Goal: Find specific fact: Find specific fact

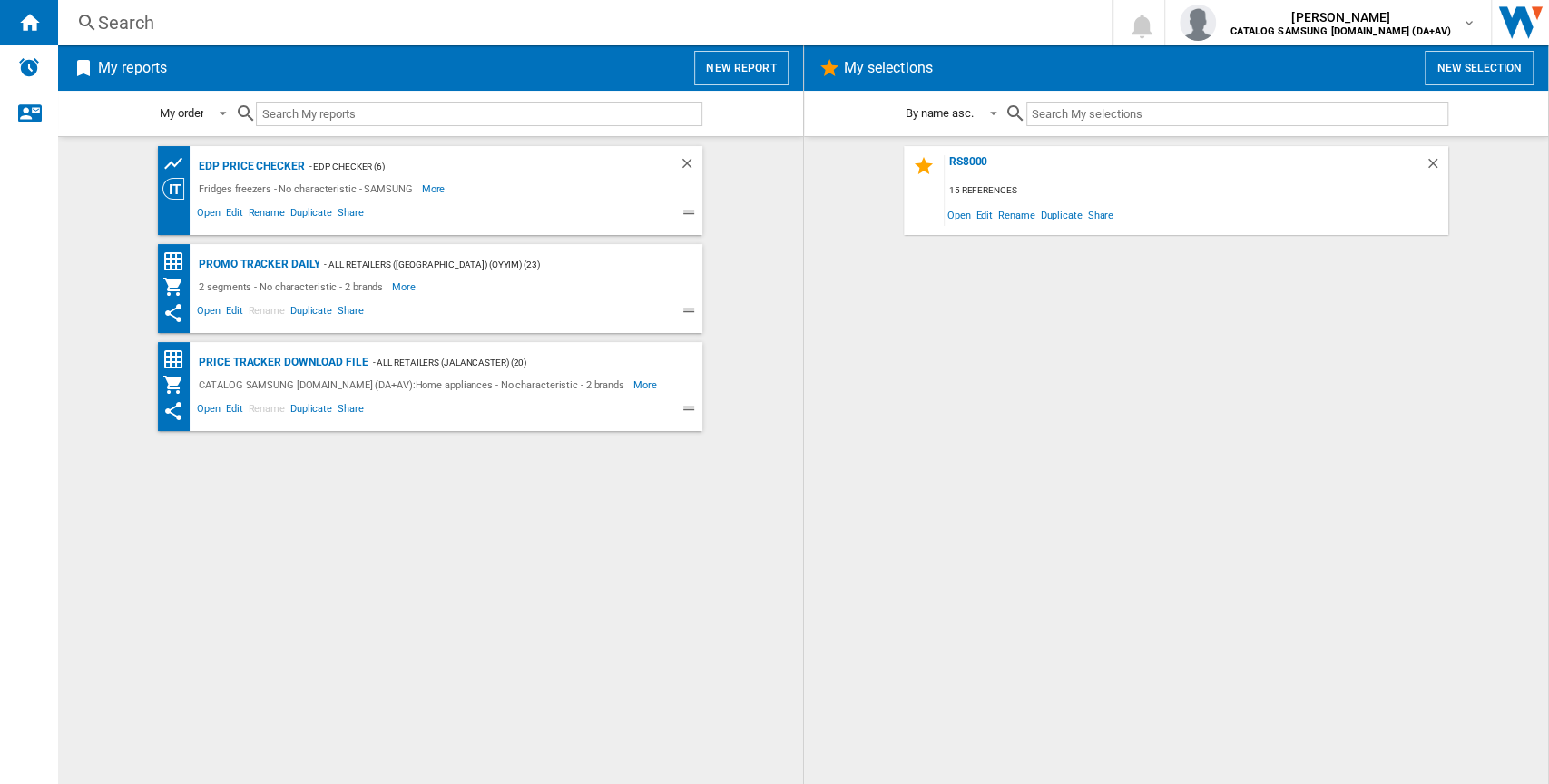
click at [145, 13] on div "Search" at bounding box center [581, 22] width 966 height 25
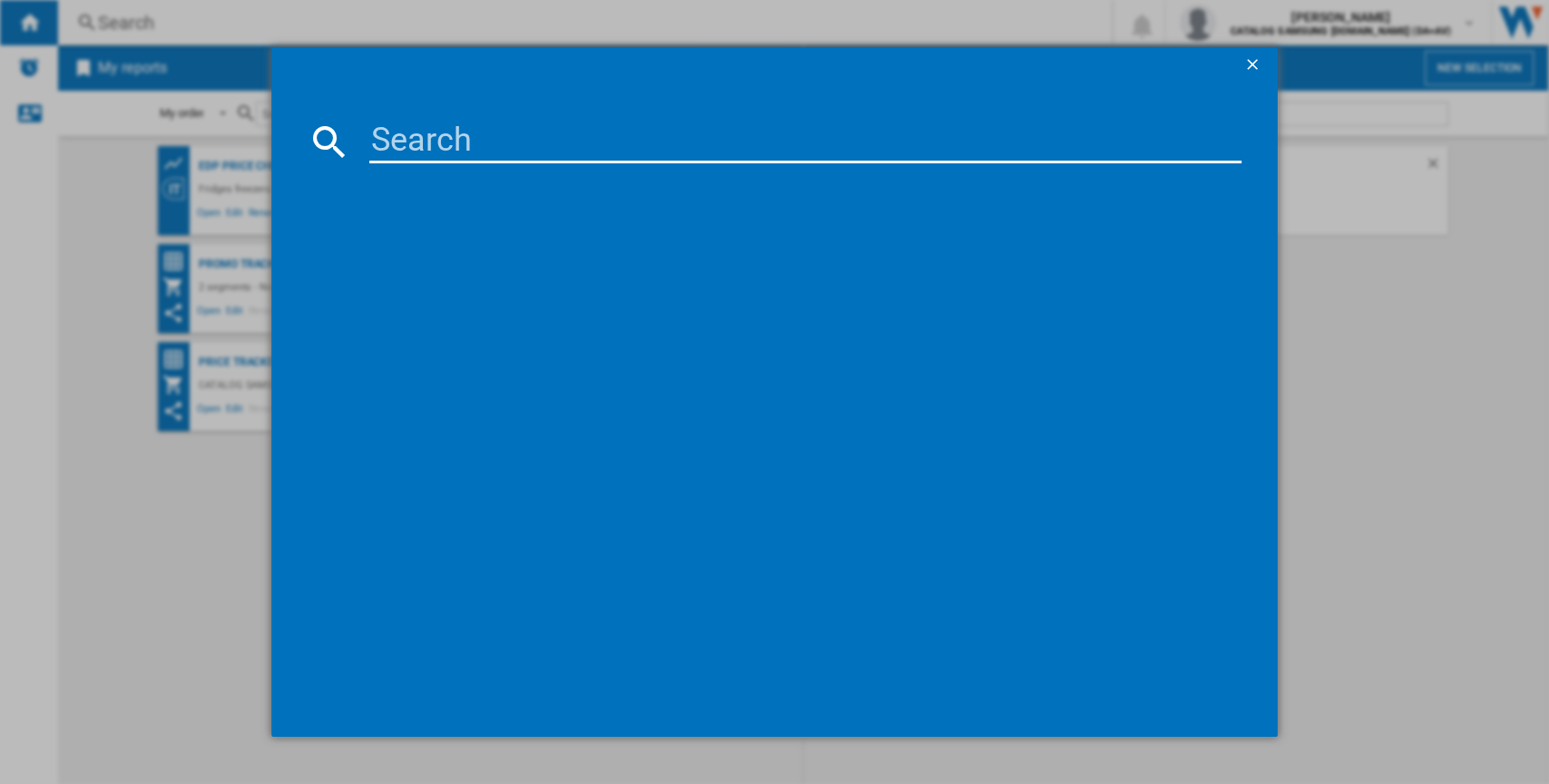
click at [420, 139] on input at bounding box center [805, 141] width 873 height 43
paste input "WW90CGC04DAE"
type input "WW90CGC04DAE"
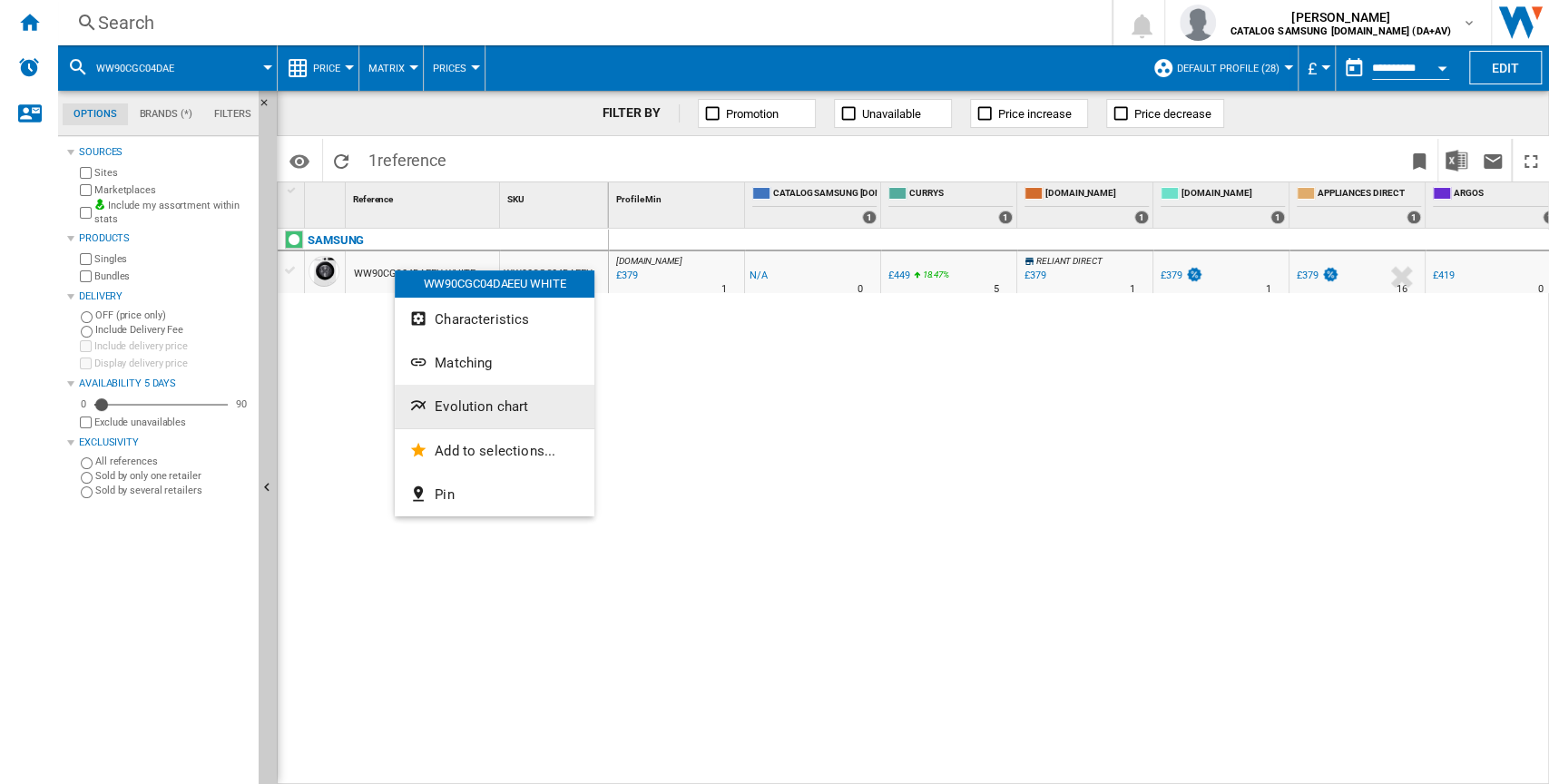
click at [493, 419] on button "Evolution chart" at bounding box center [494, 405] width 199 height 43
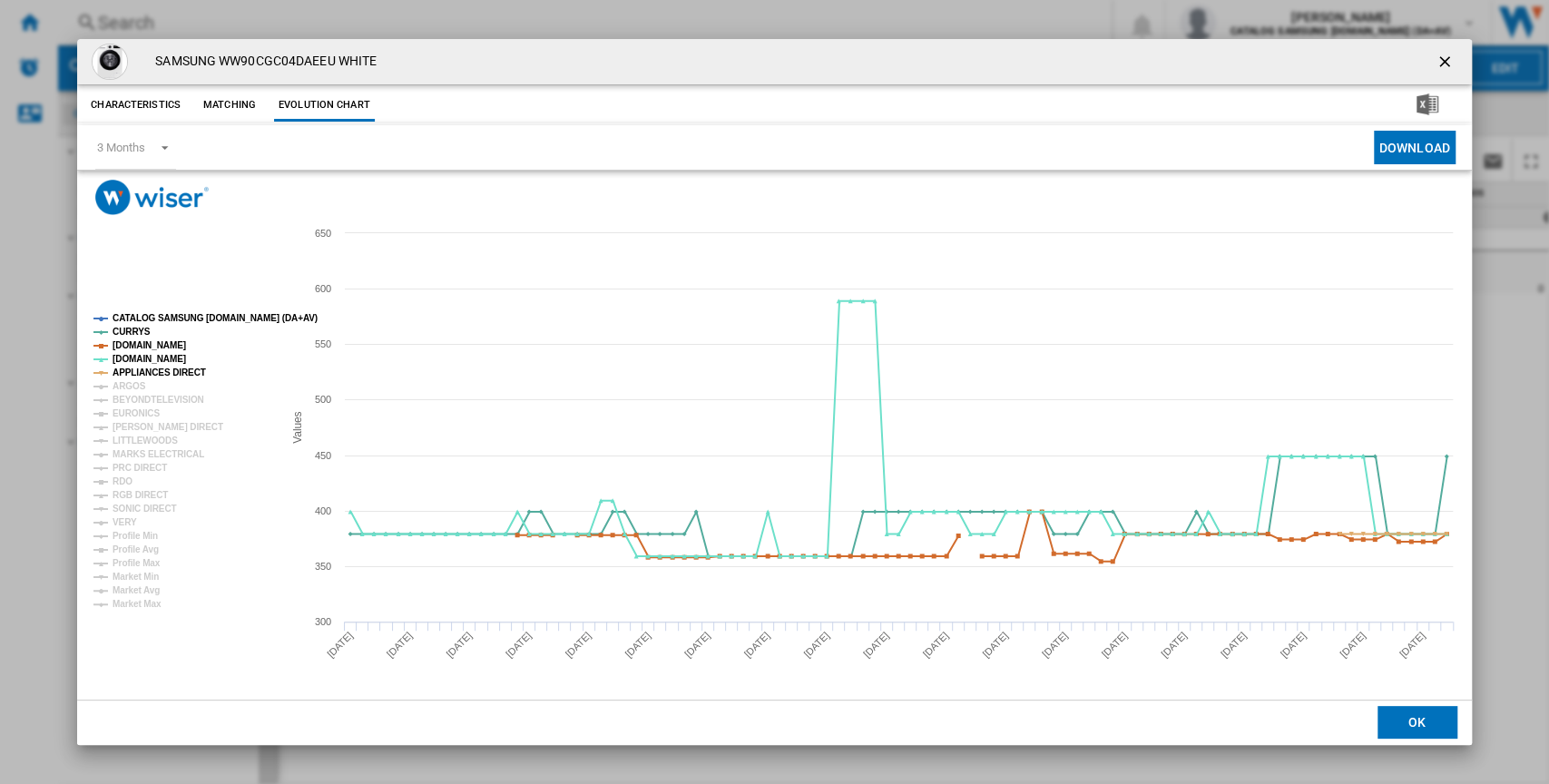
click at [154, 319] on tspan "CATALOG SAMSUNG [DOMAIN_NAME] (DA+AV)" at bounding box center [215, 318] width 205 height 10
click at [147, 341] on tspan "[DOMAIN_NAME]" at bounding box center [149, 345] width 73 height 10
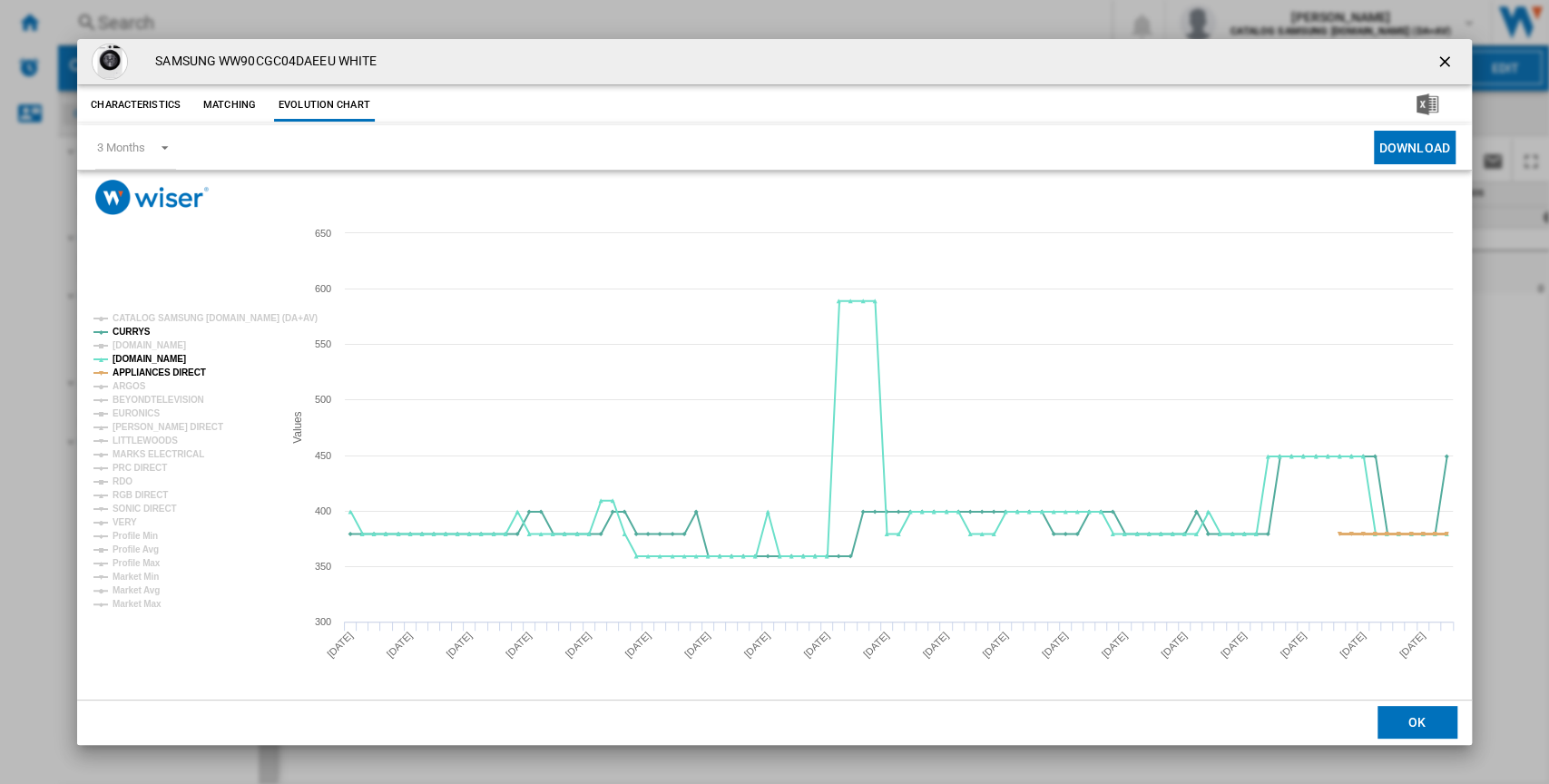
click at [141, 376] on tspan "APPLIANCES DIRECT" at bounding box center [159, 372] width 93 height 10
click at [1440, 60] on ng-md-icon "getI18NText('BUTTONS.CLOSE_DIALOG')" at bounding box center [1446, 64] width 22 height 22
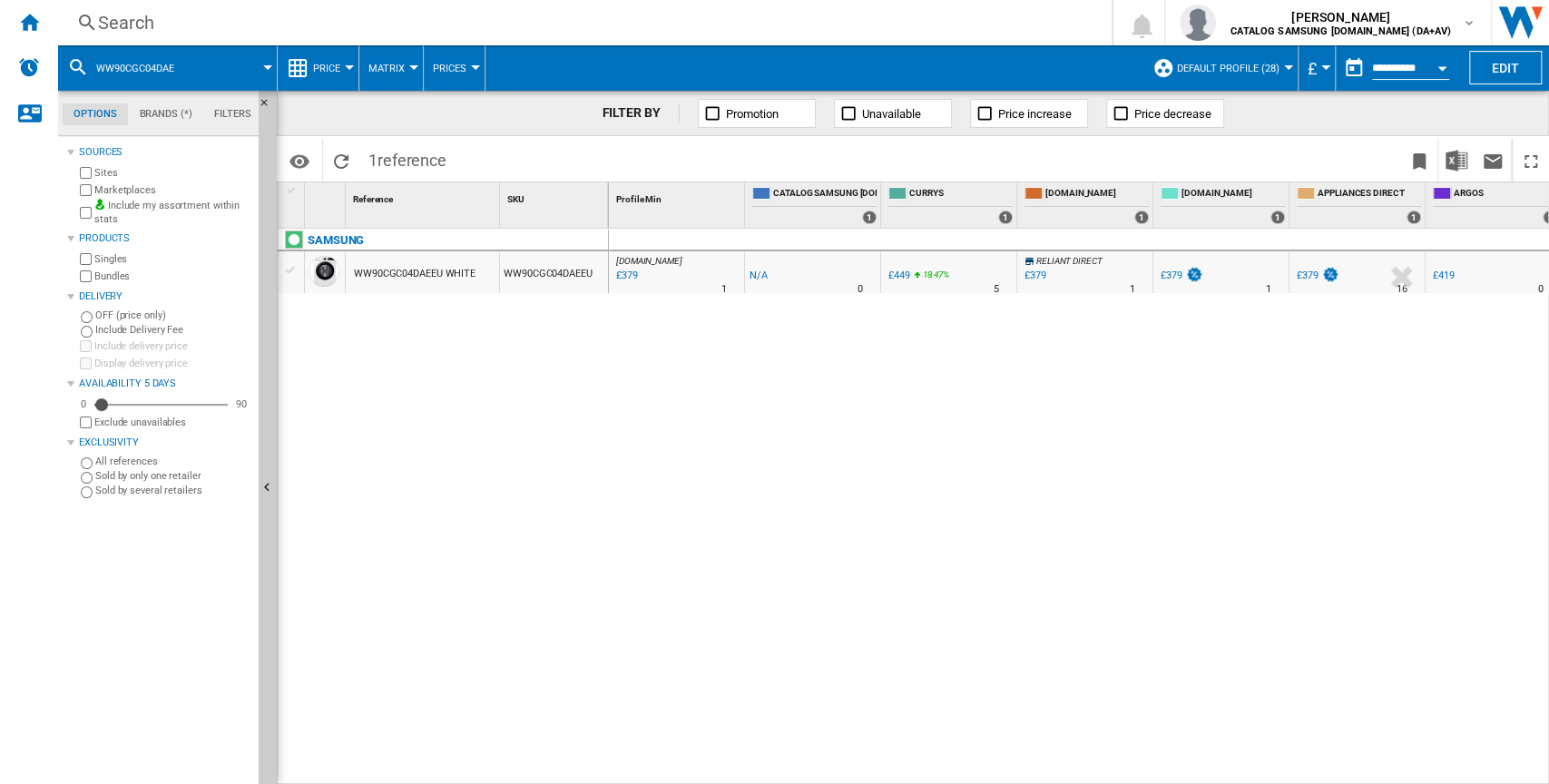
click at [755, 517] on div "[DOMAIN_NAME] : AO -1.0 % £379 % N/A 1 [DOMAIN_NAME] : AO -1.0 % -£1 %" at bounding box center [1079, 507] width 941 height 557
